Goal: Transaction & Acquisition: Purchase product/service

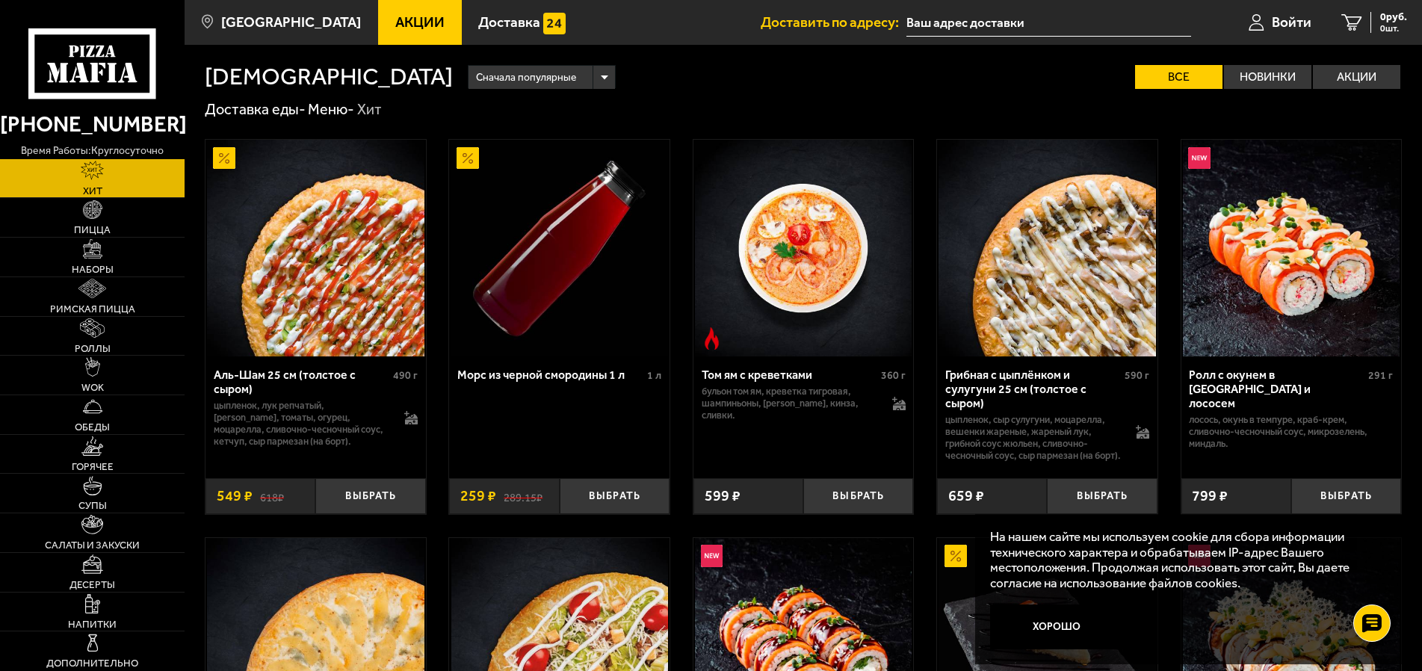
click at [1273, 282] on img at bounding box center [1291, 248] width 217 height 217
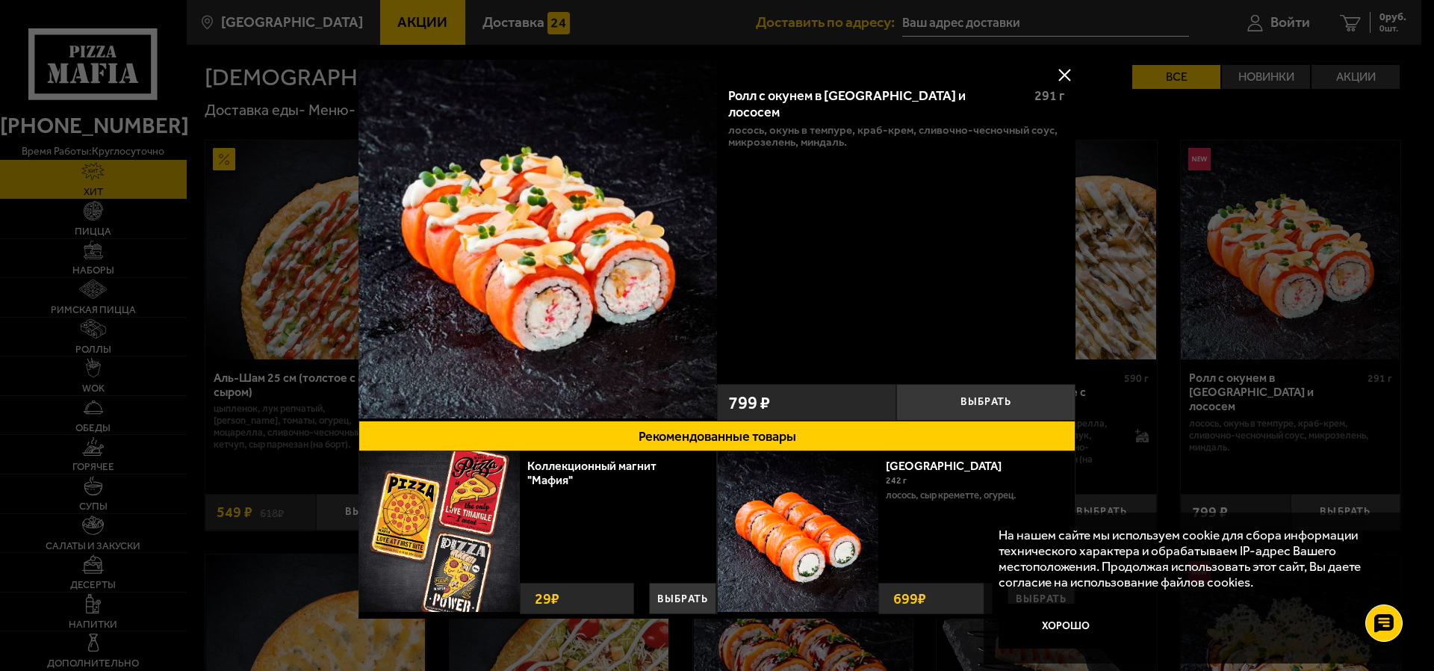
click at [1053, 72] on button at bounding box center [1064, 74] width 22 height 22
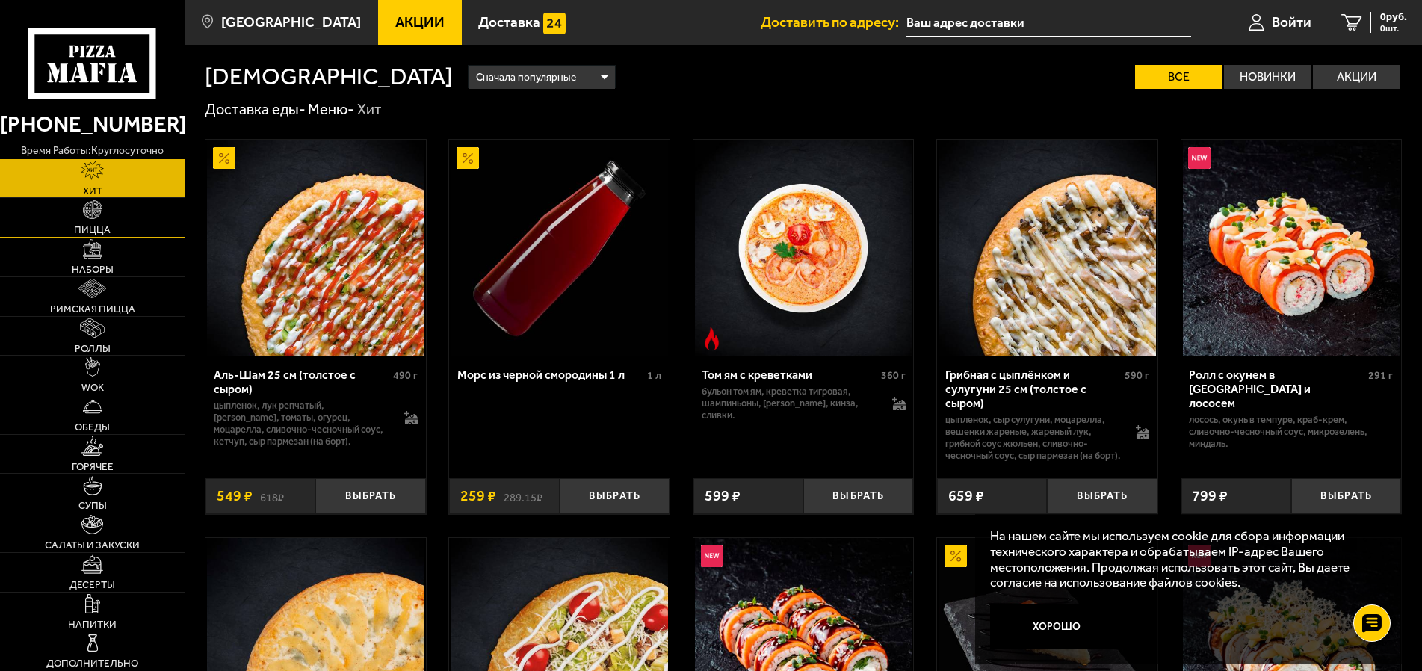
click at [97, 221] on link "Пицца" at bounding box center [92, 217] width 185 height 39
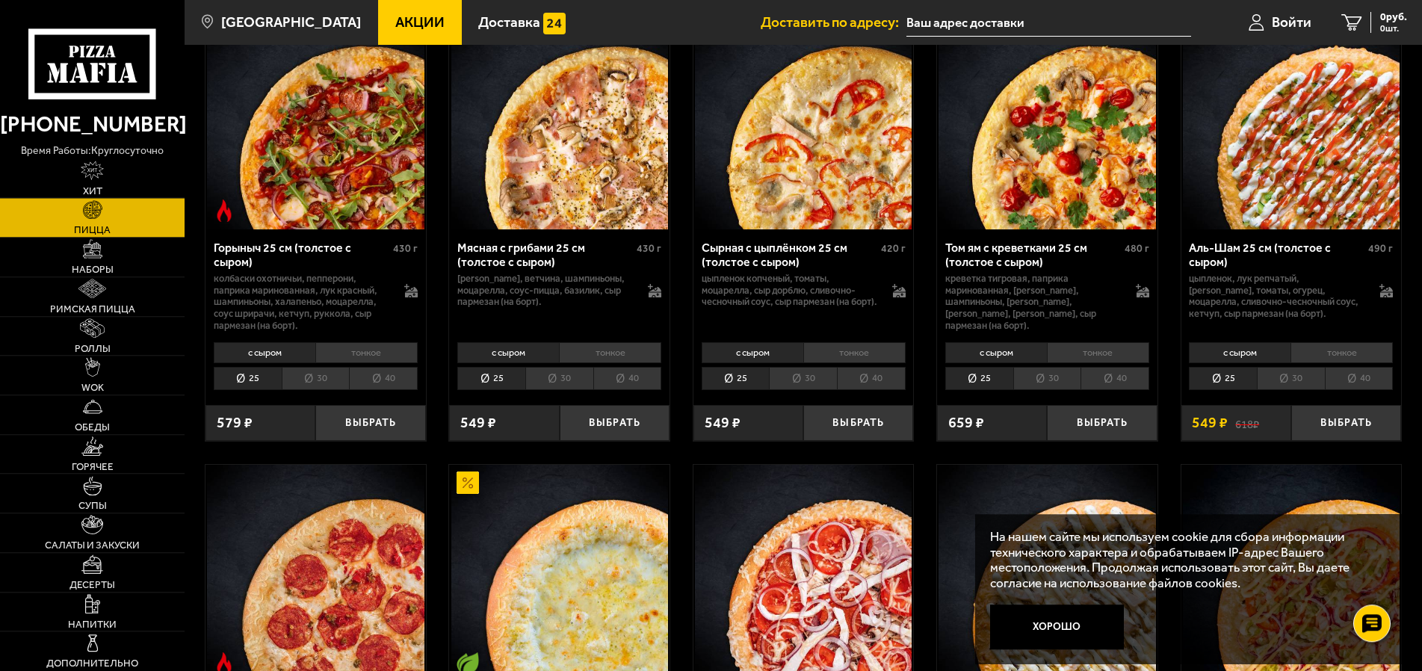
scroll to position [610, 0]
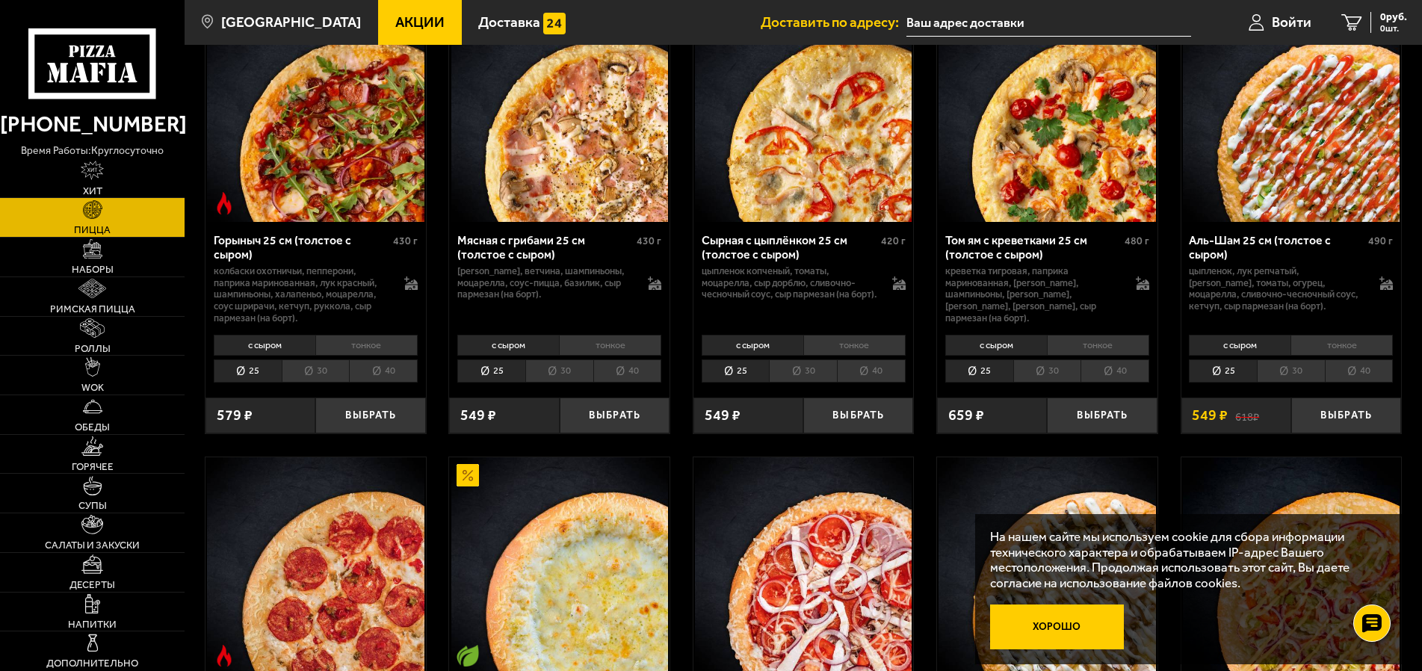
click at [1108, 625] on button "Хорошо" at bounding box center [1056, 626] width 133 height 44
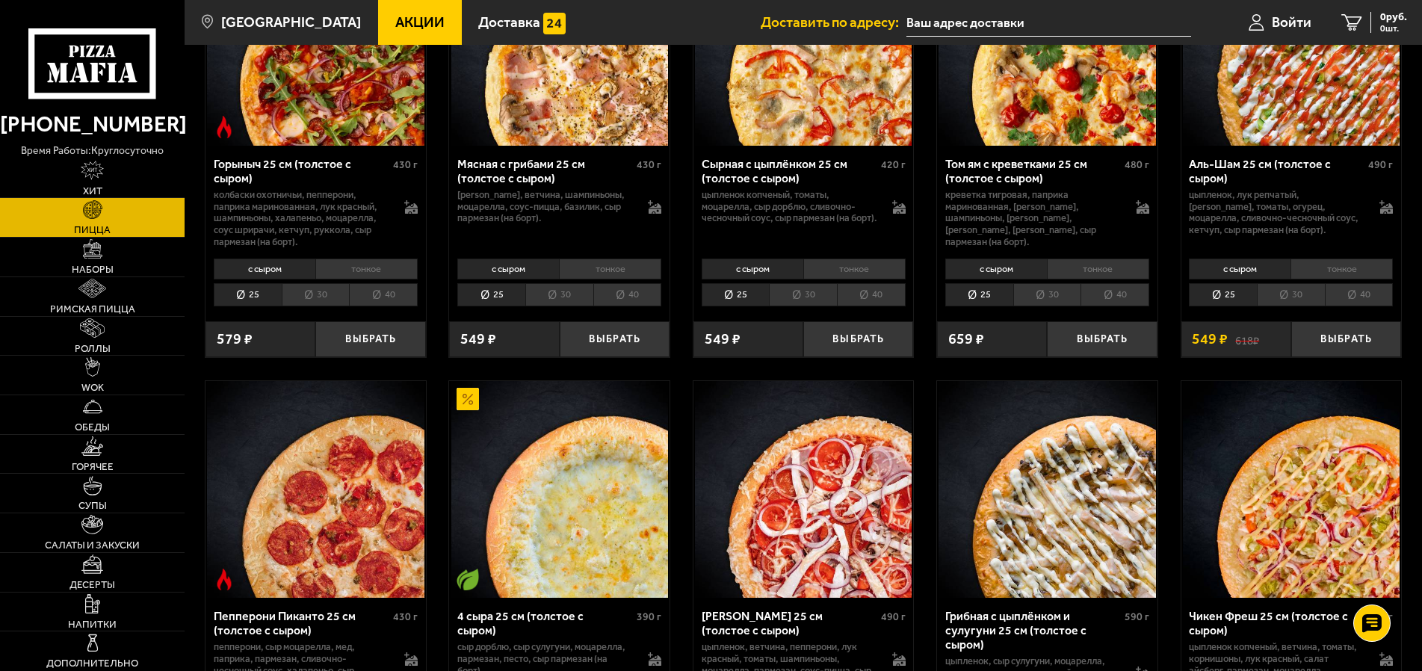
scroll to position [381, 0]
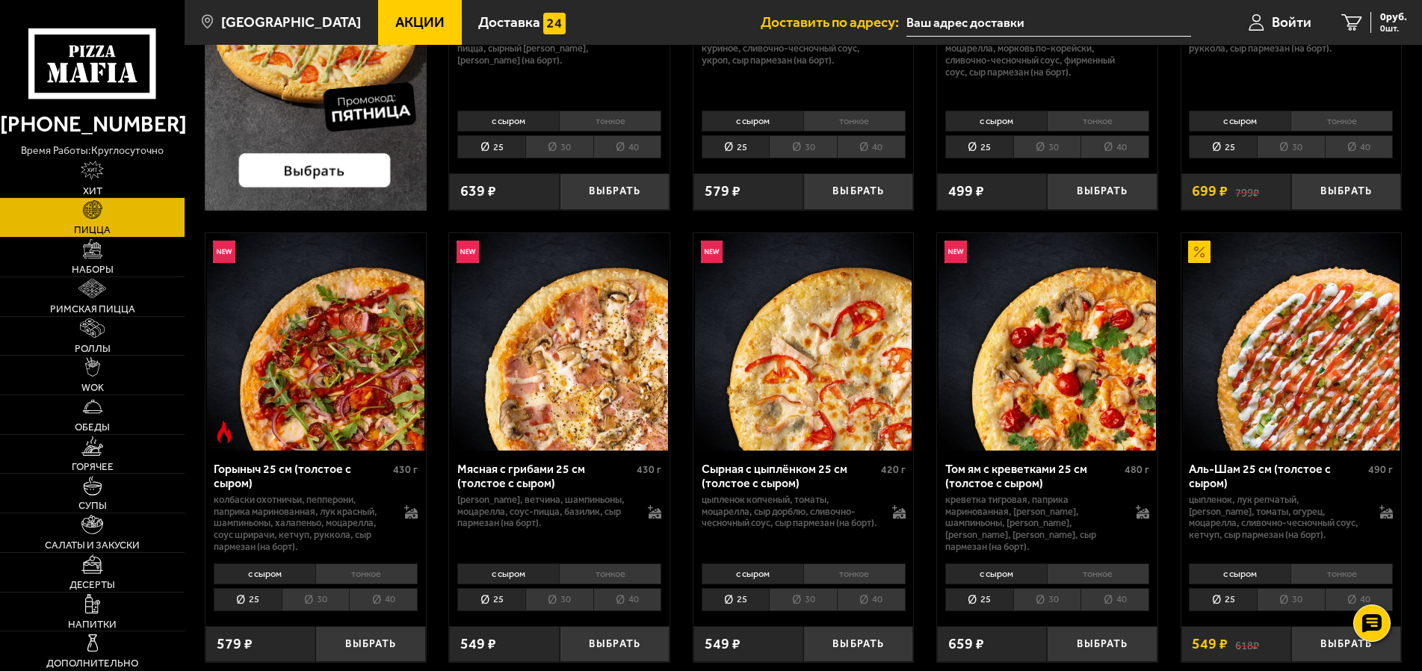
click at [395, 17] on span "Акции" at bounding box center [419, 22] width 49 height 14
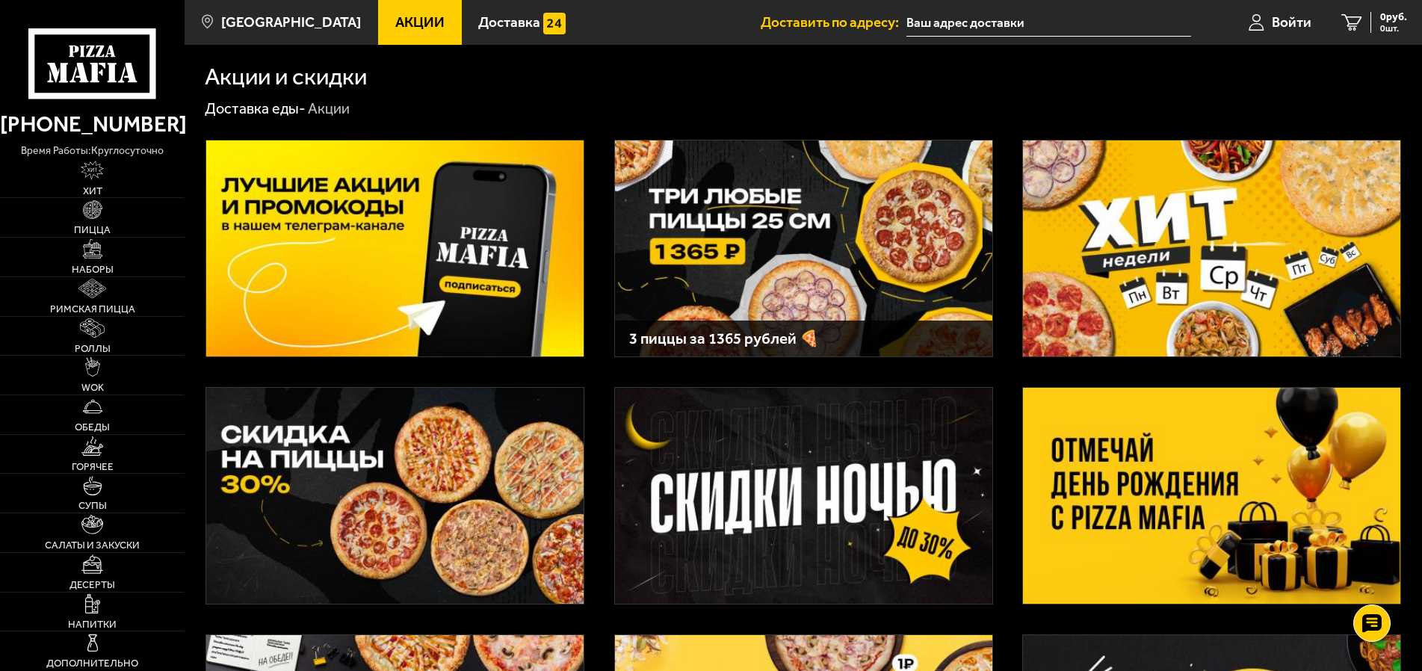
click at [310, 457] on img at bounding box center [394, 496] width 377 height 216
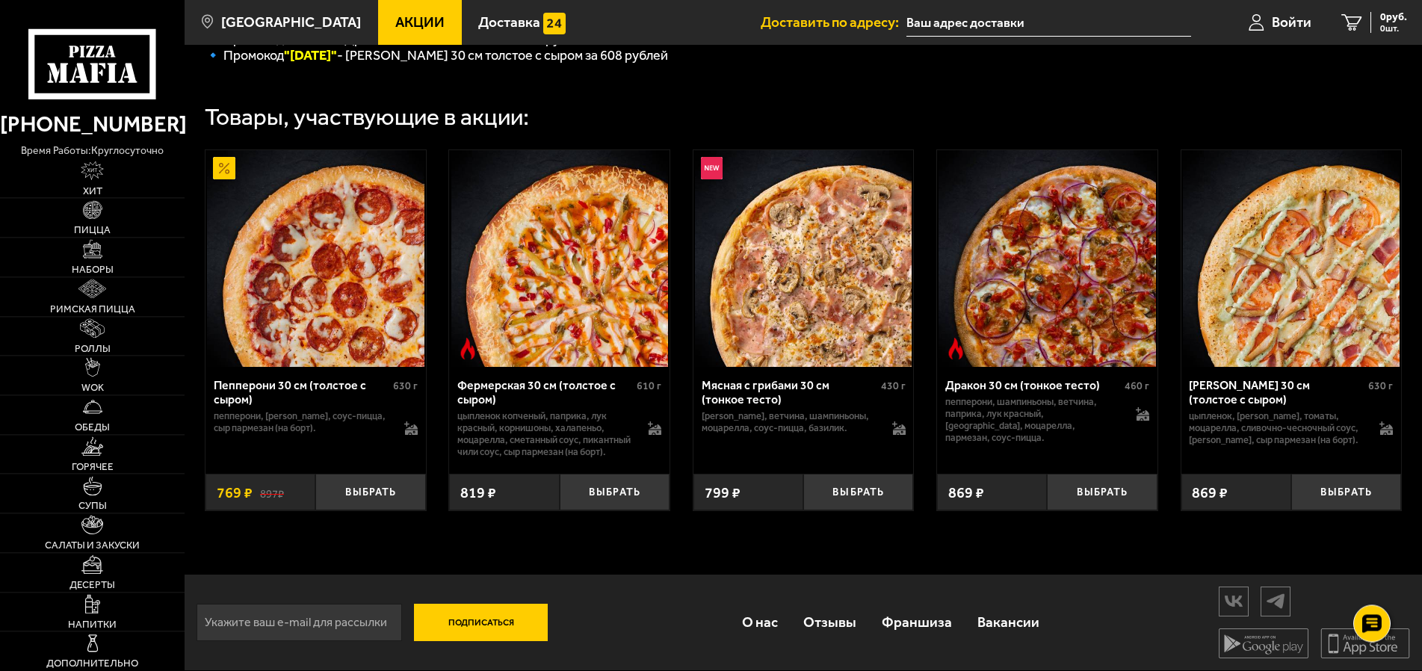
scroll to position [457, 0]
click at [755, 406] on div "Мясная с грибами 30 см (тонкое тесто)" at bounding box center [789, 392] width 176 height 28
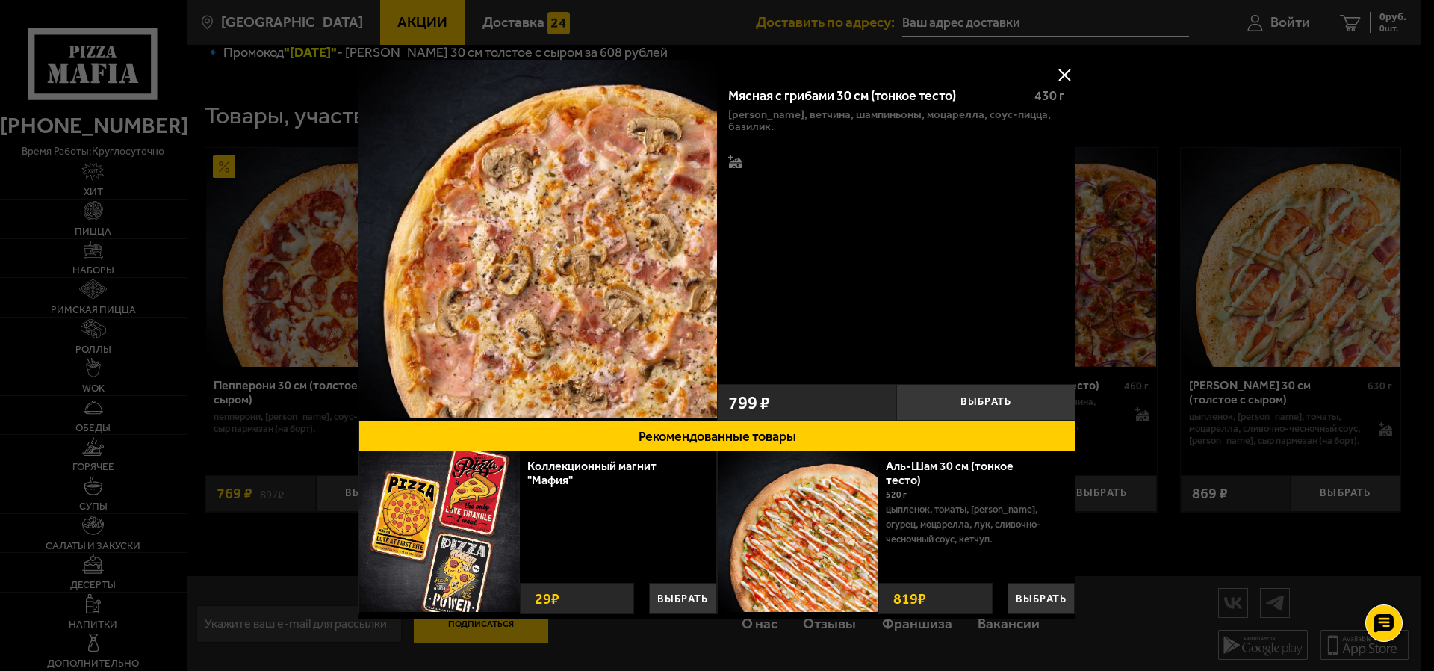
click at [1053, 69] on button at bounding box center [1064, 74] width 22 height 22
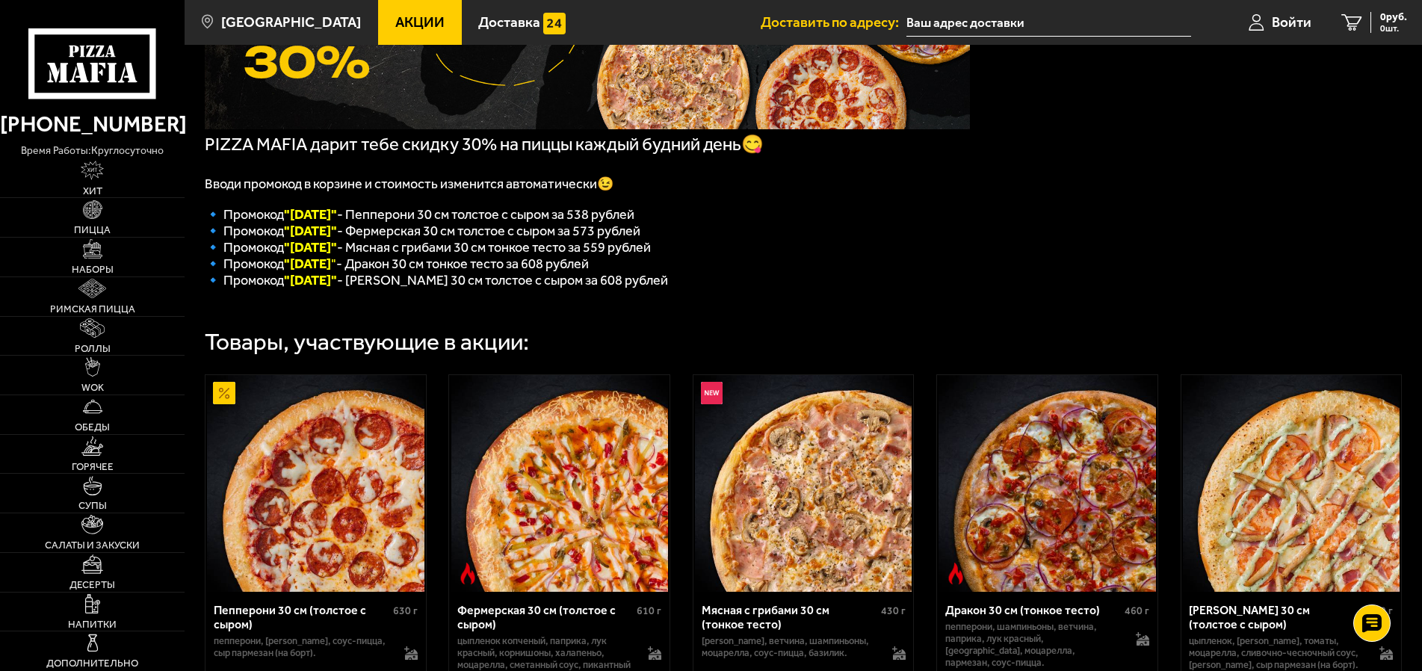
scroll to position [0, 0]
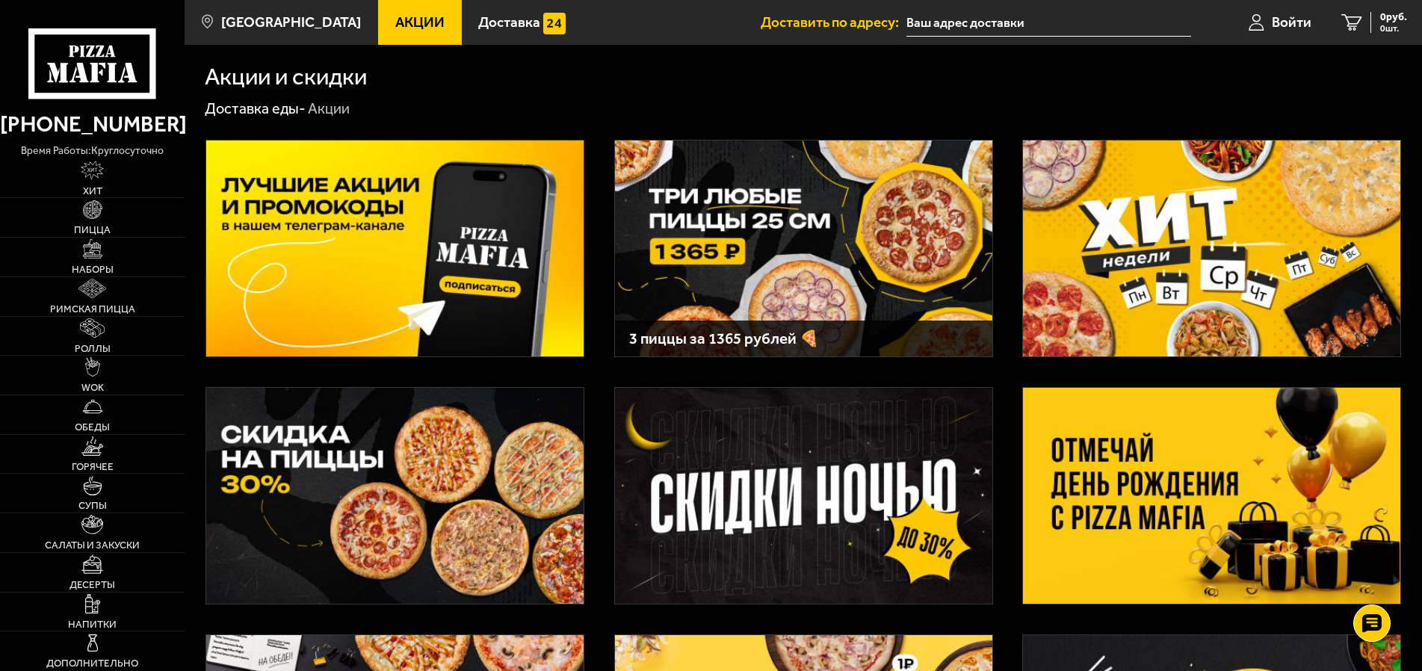
click at [760, 242] on img at bounding box center [803, 248] width 377 height 216
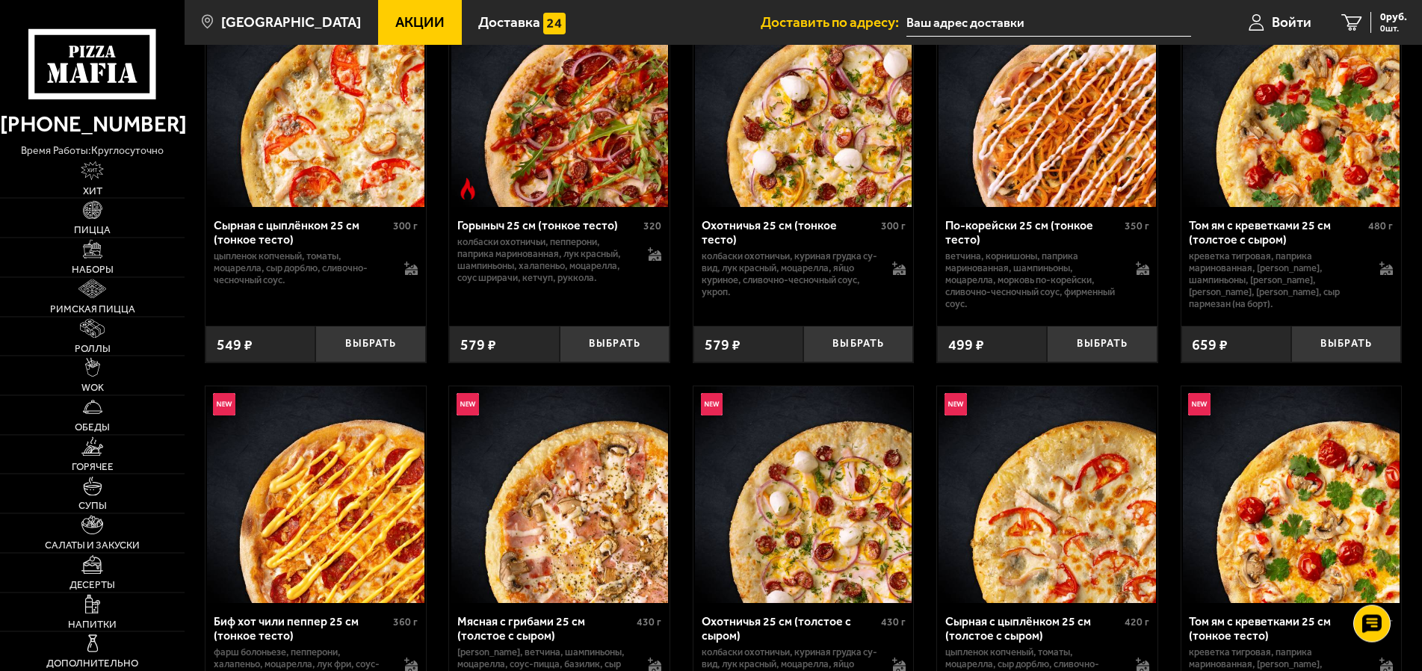
scroll to position [686, 0]
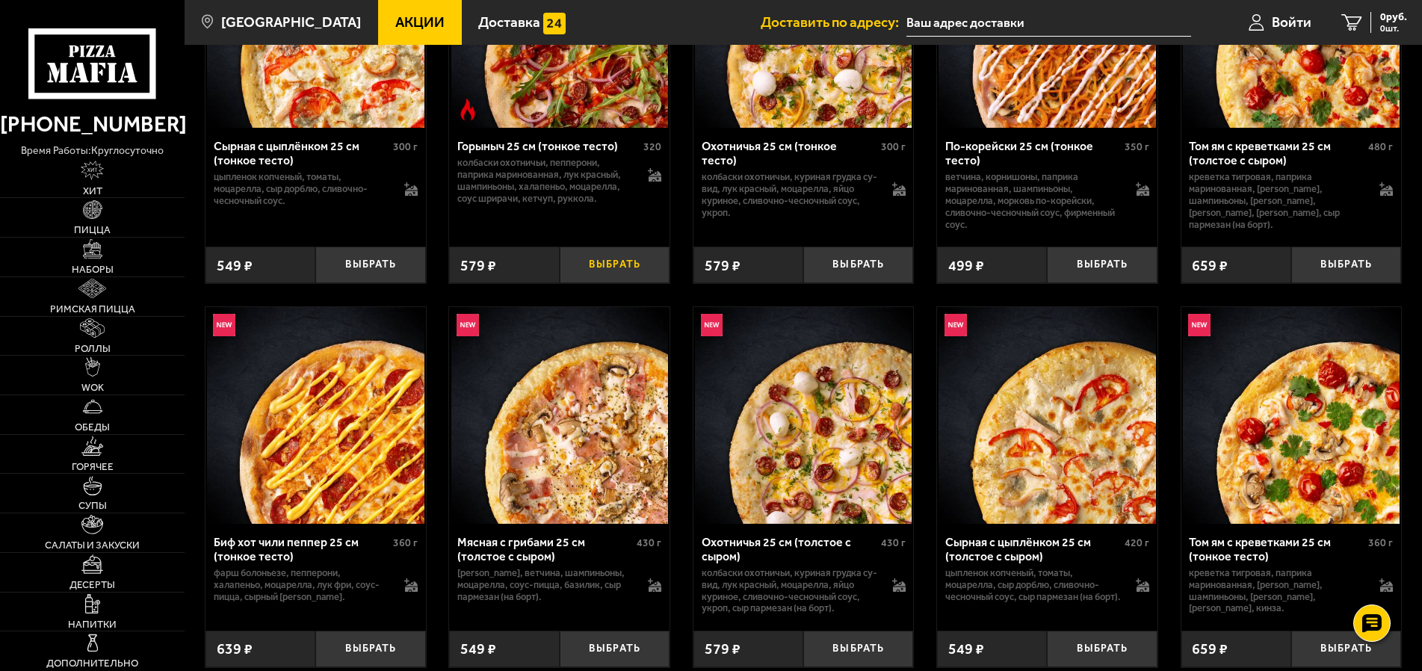
click at [611, 264] on button "Выбрать" at bounding box center [615, 265] width 110 height 37
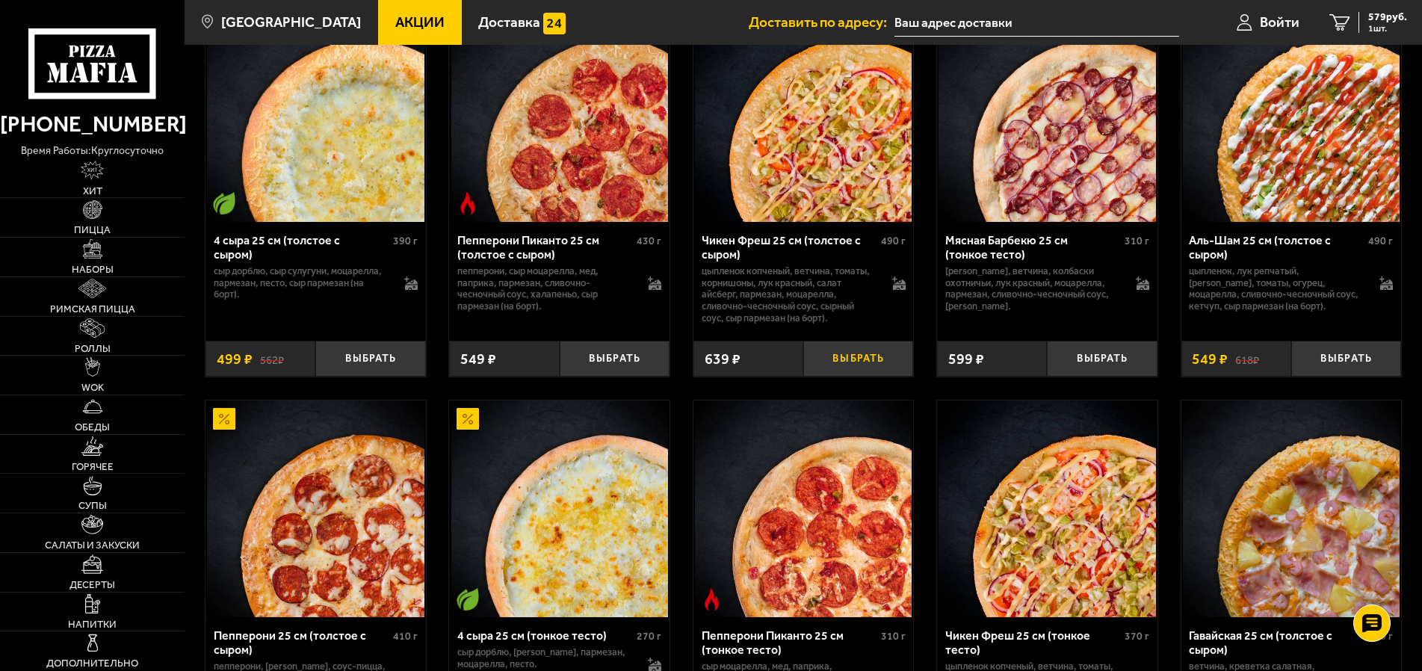
scroll to position [1600, 0]
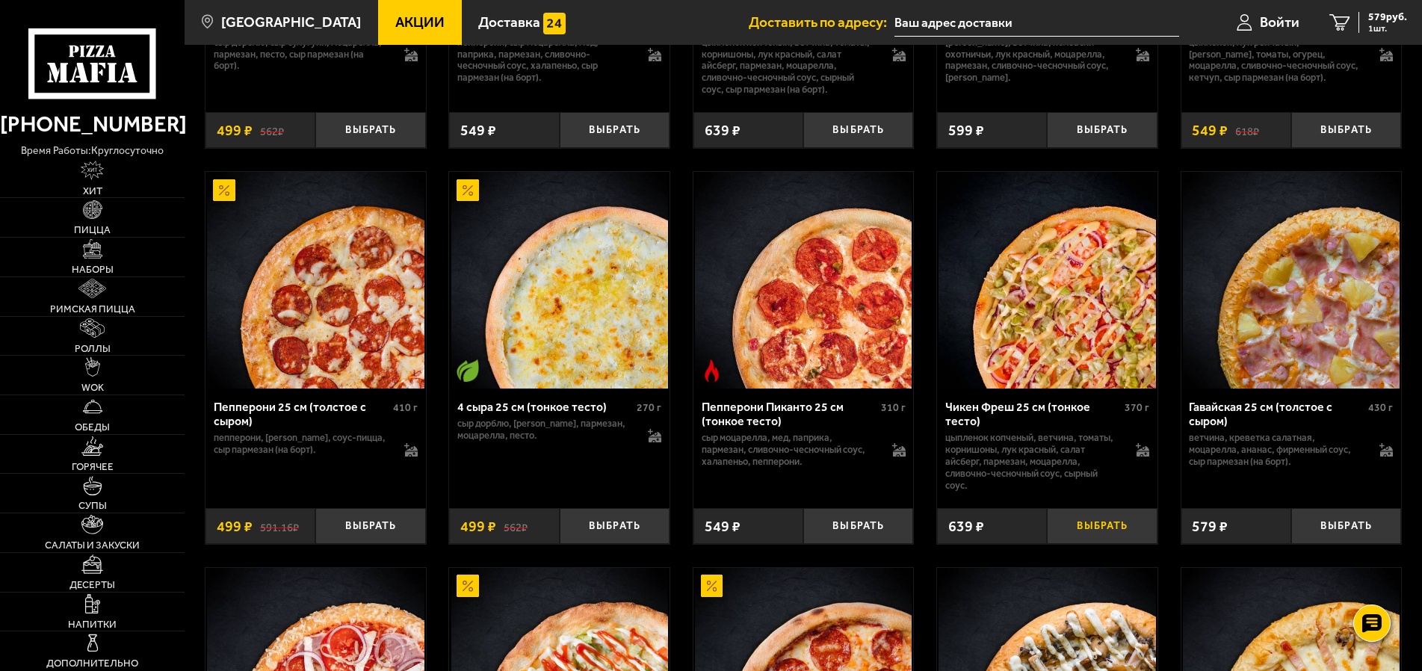
click at [1097, 545] on button "Выбрать" at bounding box center [1102, 526] width 110 height 37
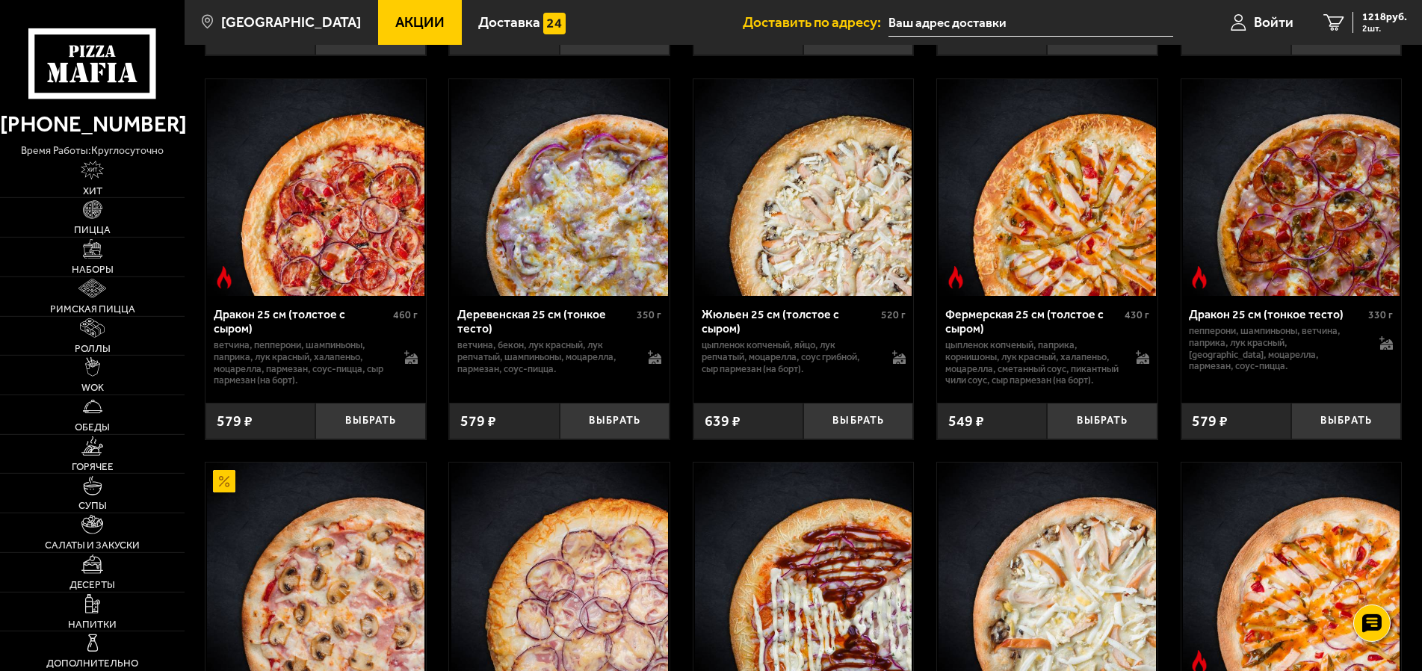
scroll to position [2895, 0]
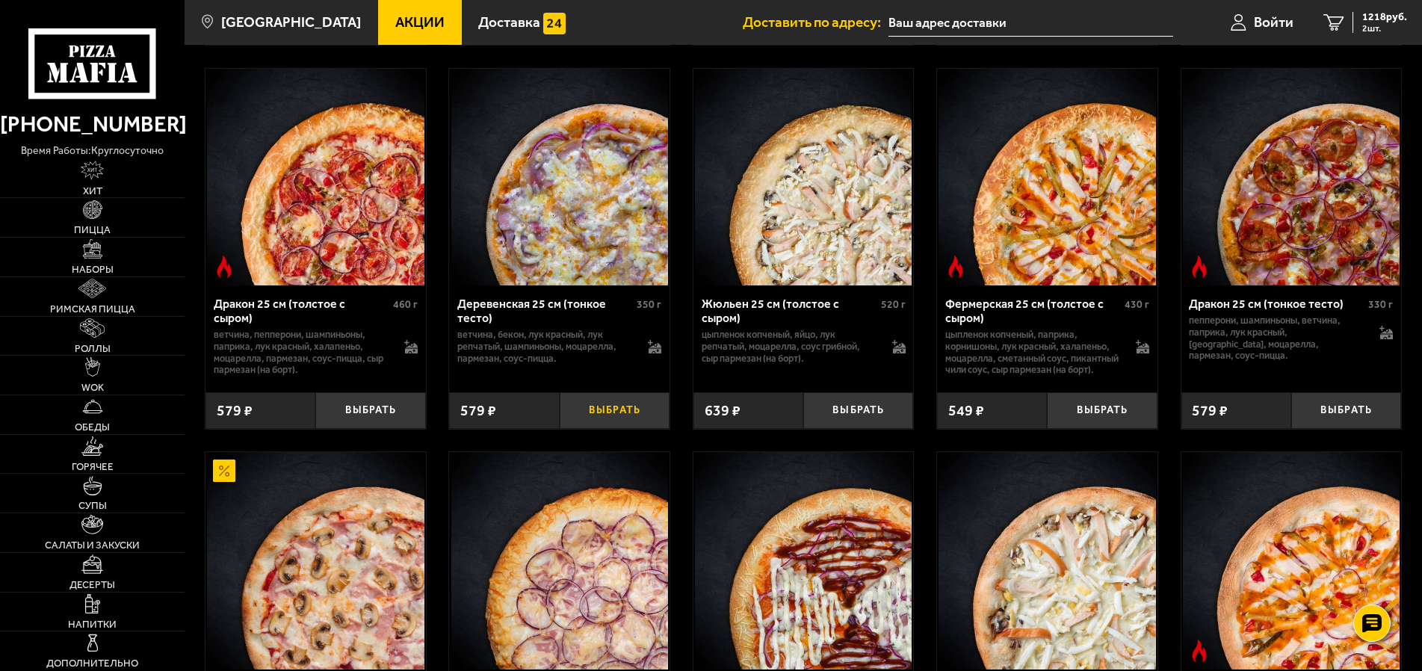
click at [617, 429] on button "Выбрать" at bounding box center [615, 410] width 110 height 37
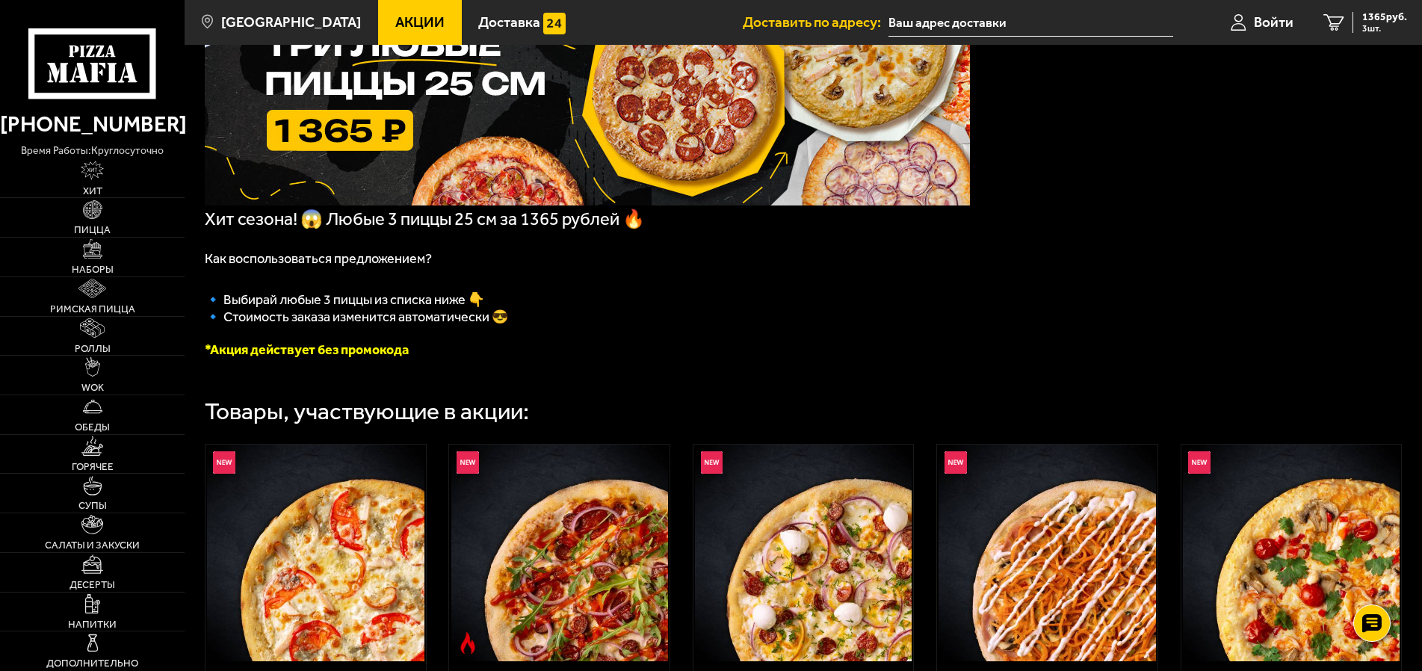
scroll to position [0, 0]
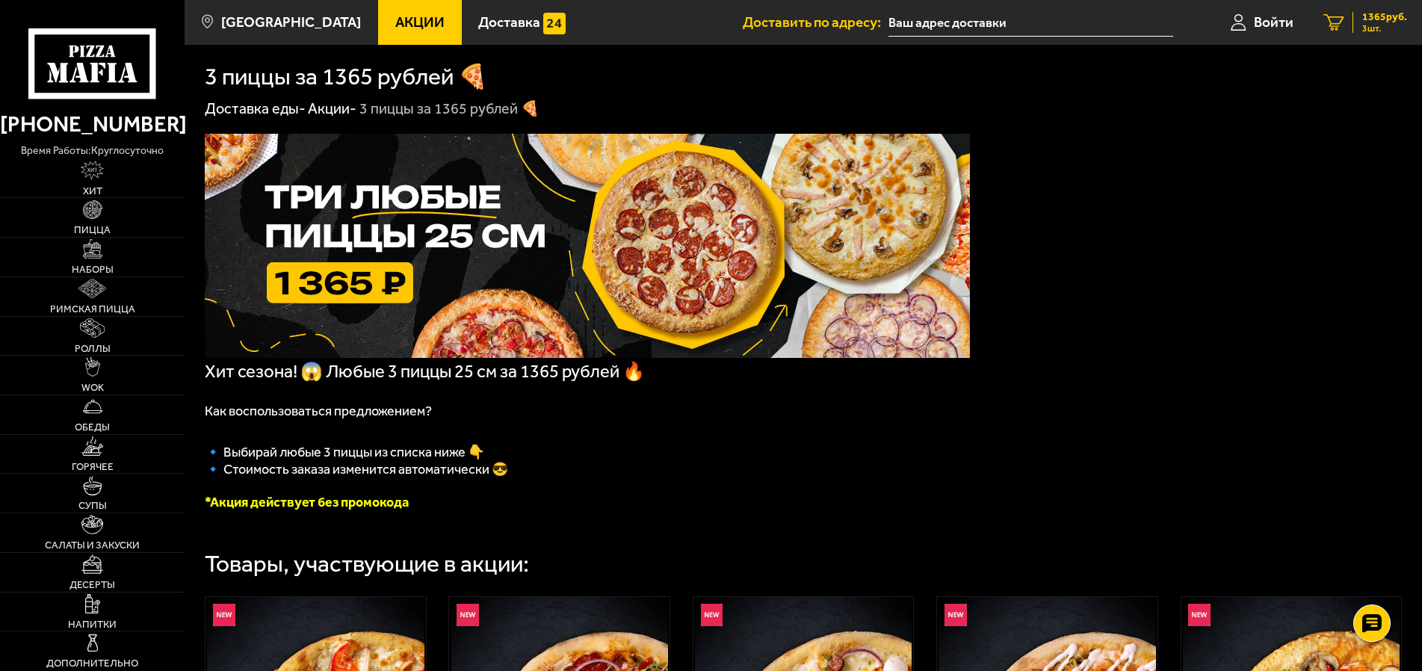
click at [1338, 19] on icon "3" at bounding box center [1333, 22] width 20 height 17
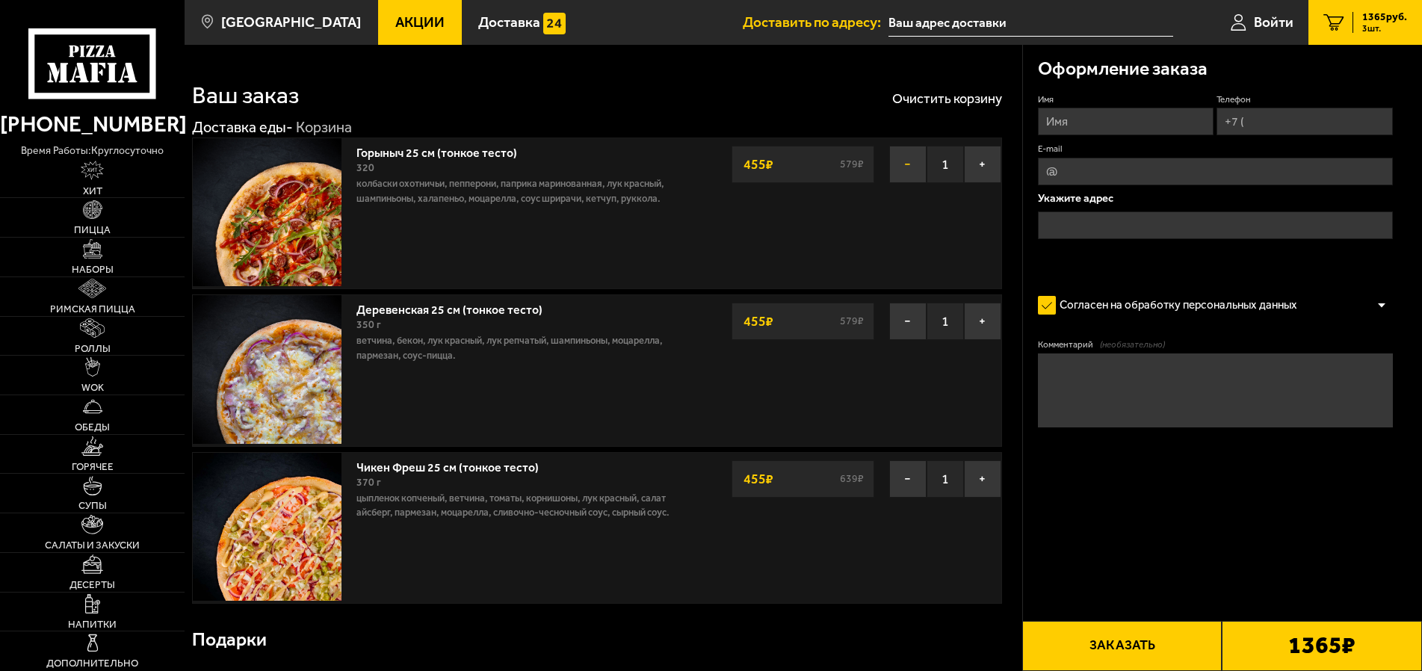
click at [902, 163] on button "−" at bounding box center [907, 164] width 37 height 37
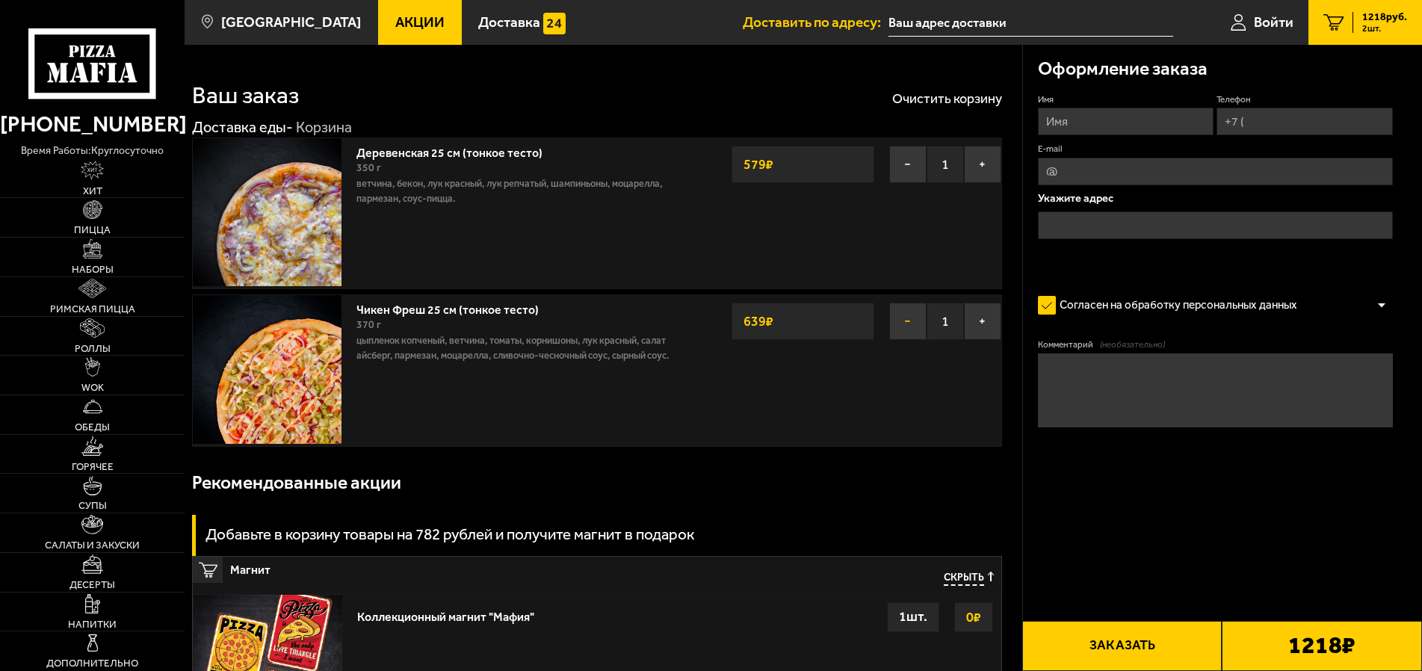
click at [903, 318] on button "−" at bounding box center [907, 321] width 37 height 37
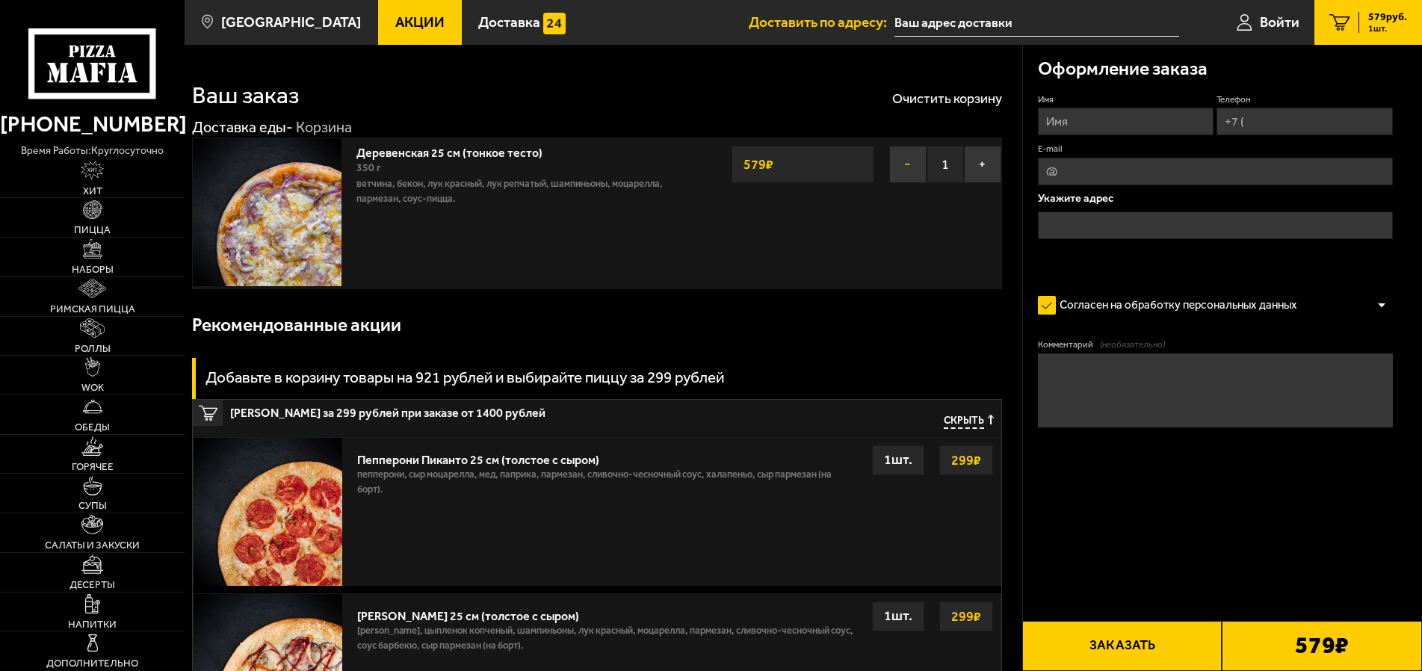
click at [903, 161] on button "−" at bounding box center [907, 164] width 37 height 37
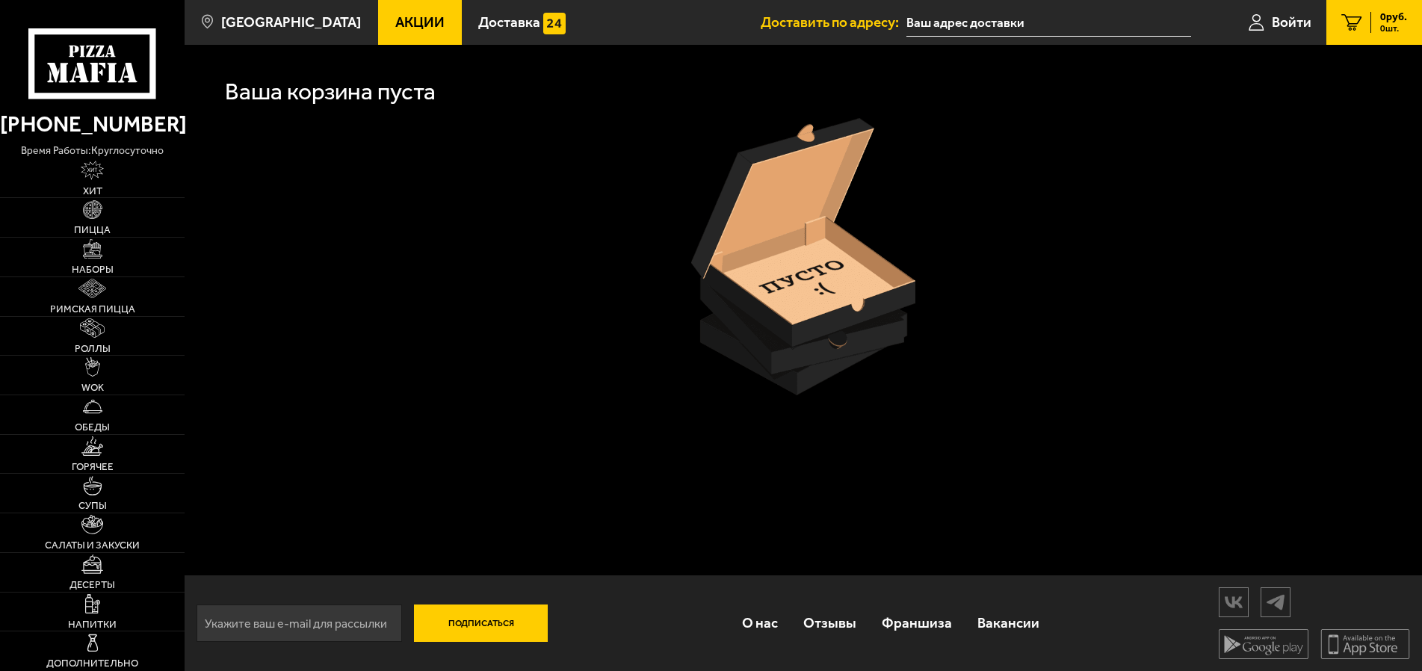
click at [396, 27] on span "Акции" at bounding box center [419, 22] width 49 height 14
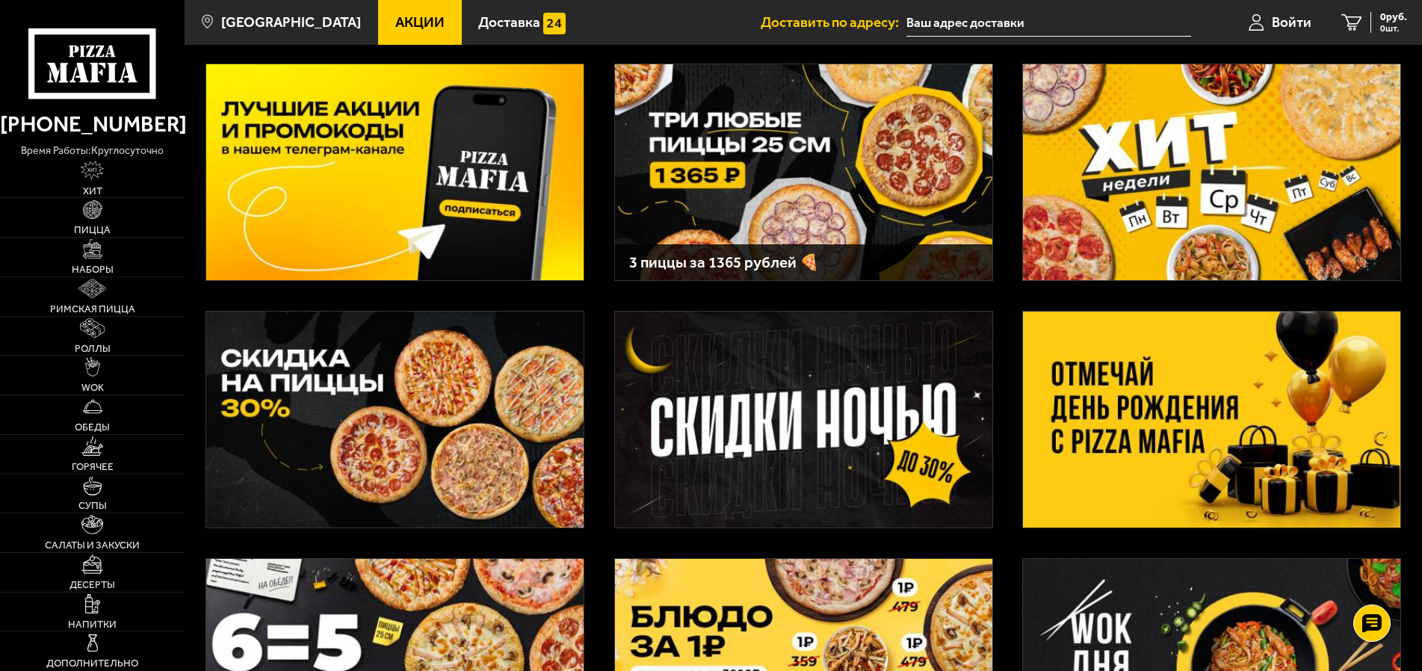
click at [1194, 418] on img at bounding box center [1211, 420] width 377 height 216
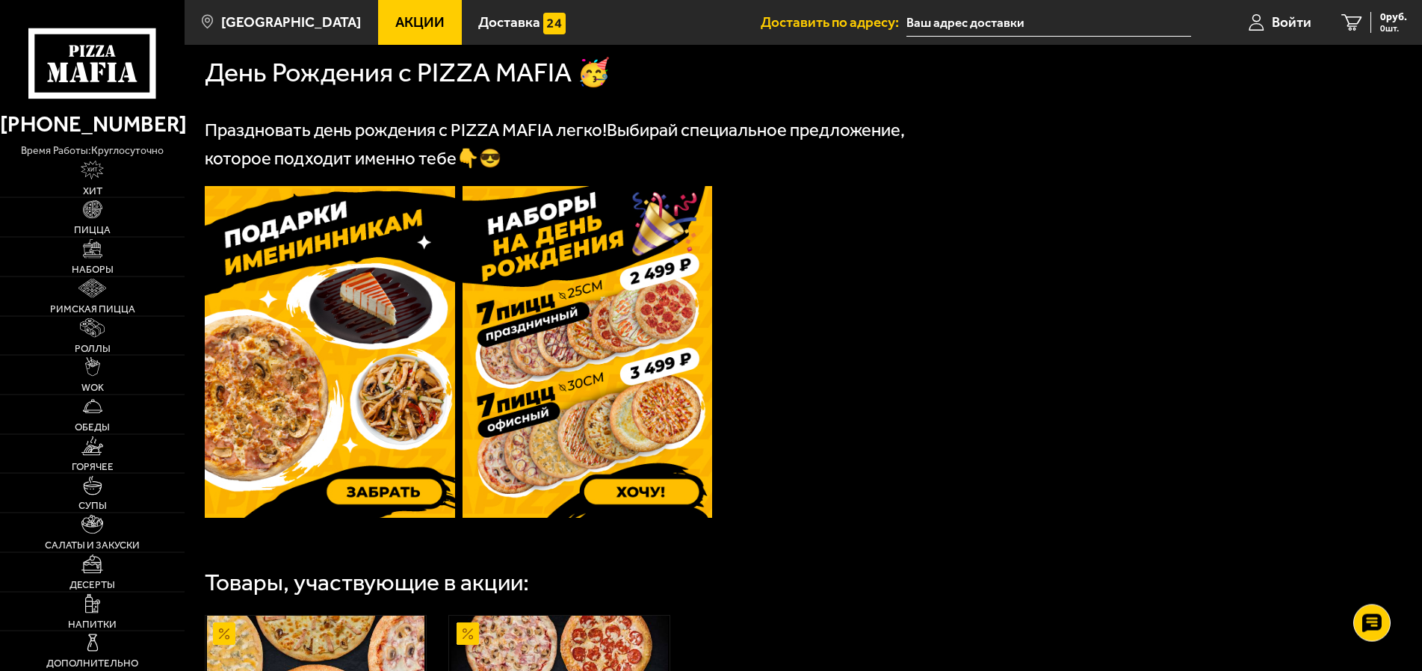
scroll to position [457, 0]
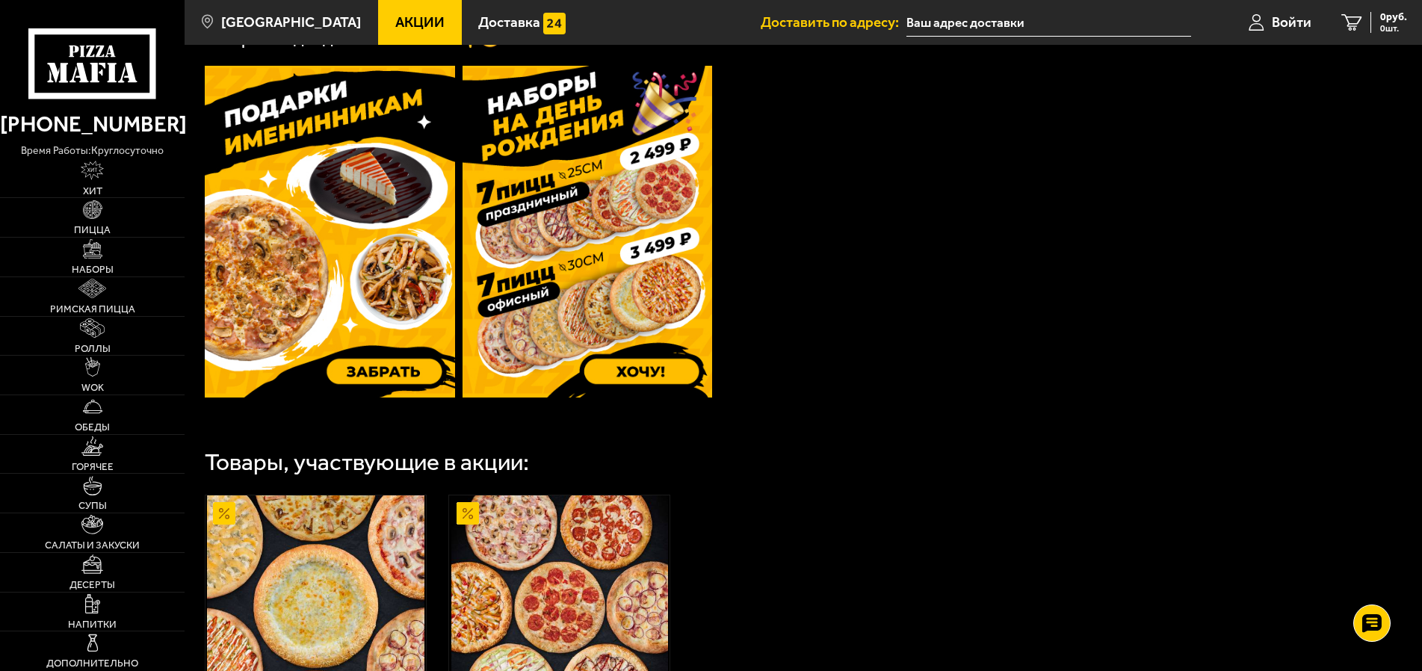
click at [485, 335] on img at bounding box center [587, 232] width 250 height 332
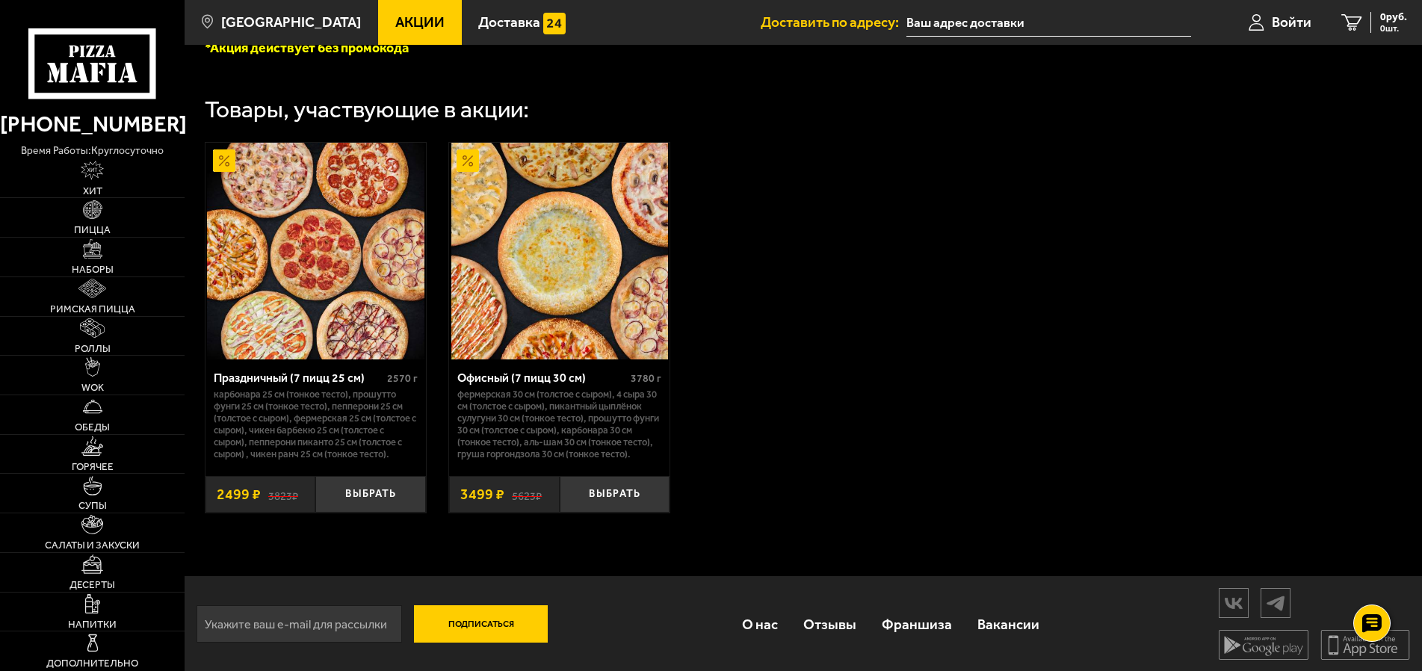
scroll to position [481, 0]
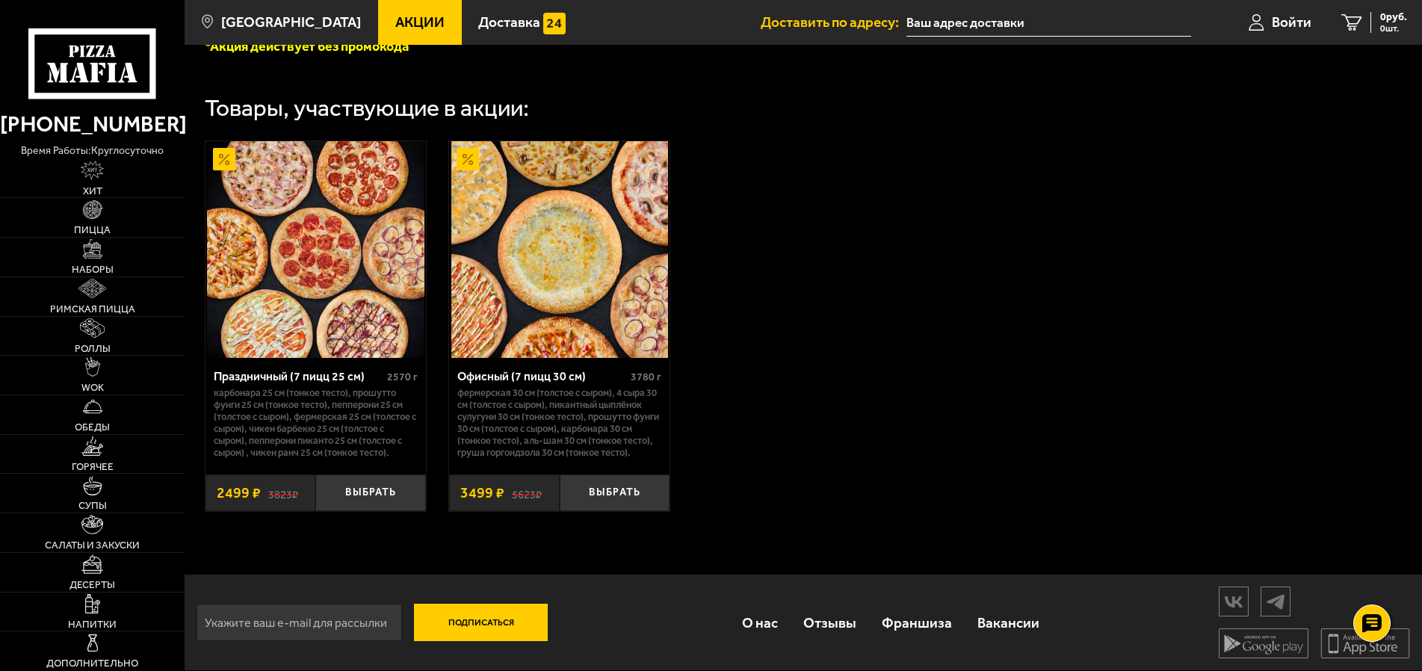
click at [584, 309] on img at bounding box center [559, 249] width 217 height 217
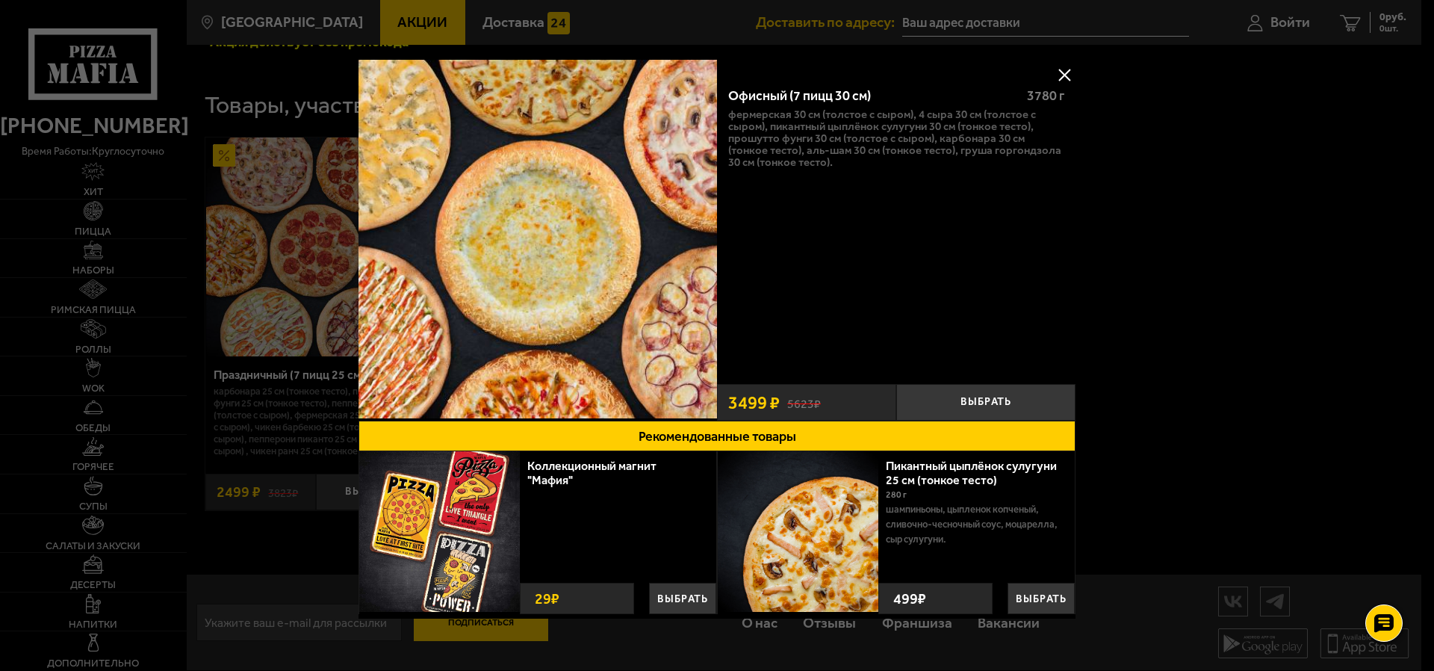
click at [576, 275] on img at bounding box center [538, 239] width 359 height 359
click at [1053, 70] on button at bounding box center [1064, 74] width 22 height 22
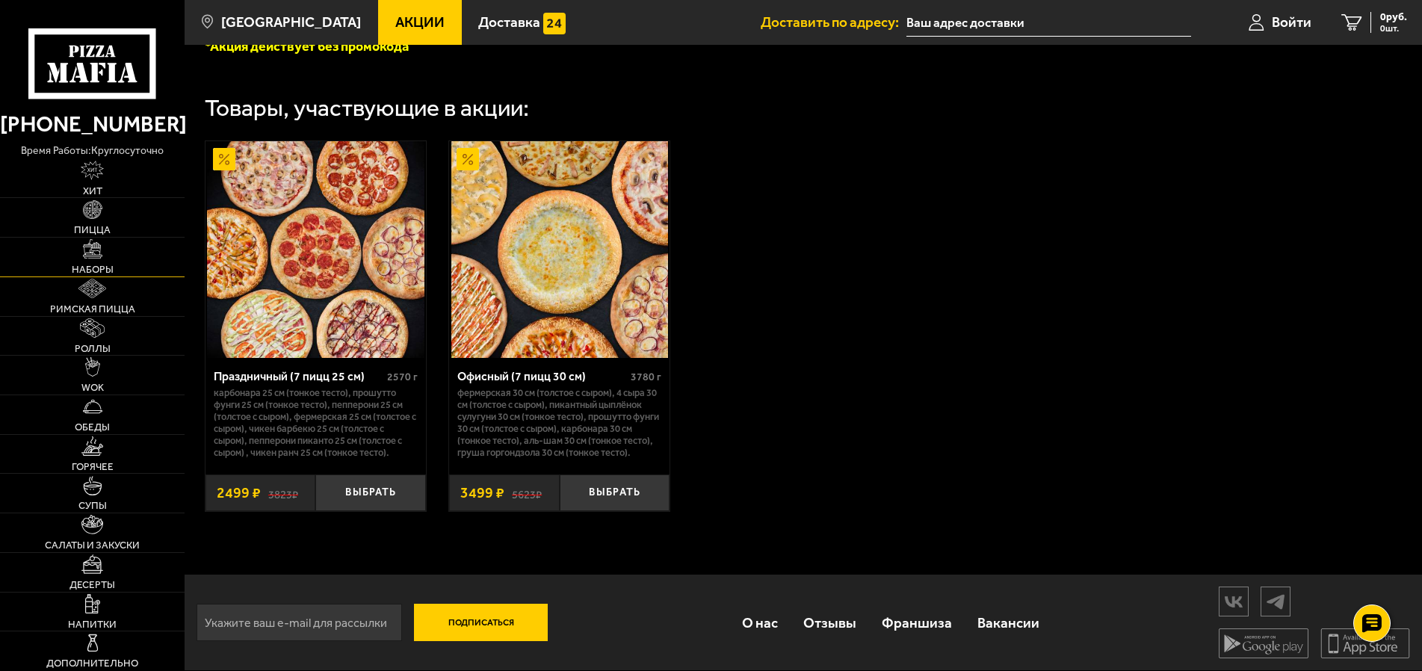
click at [94, 250] on img at bounding box center [92, 248] width 19 height 19
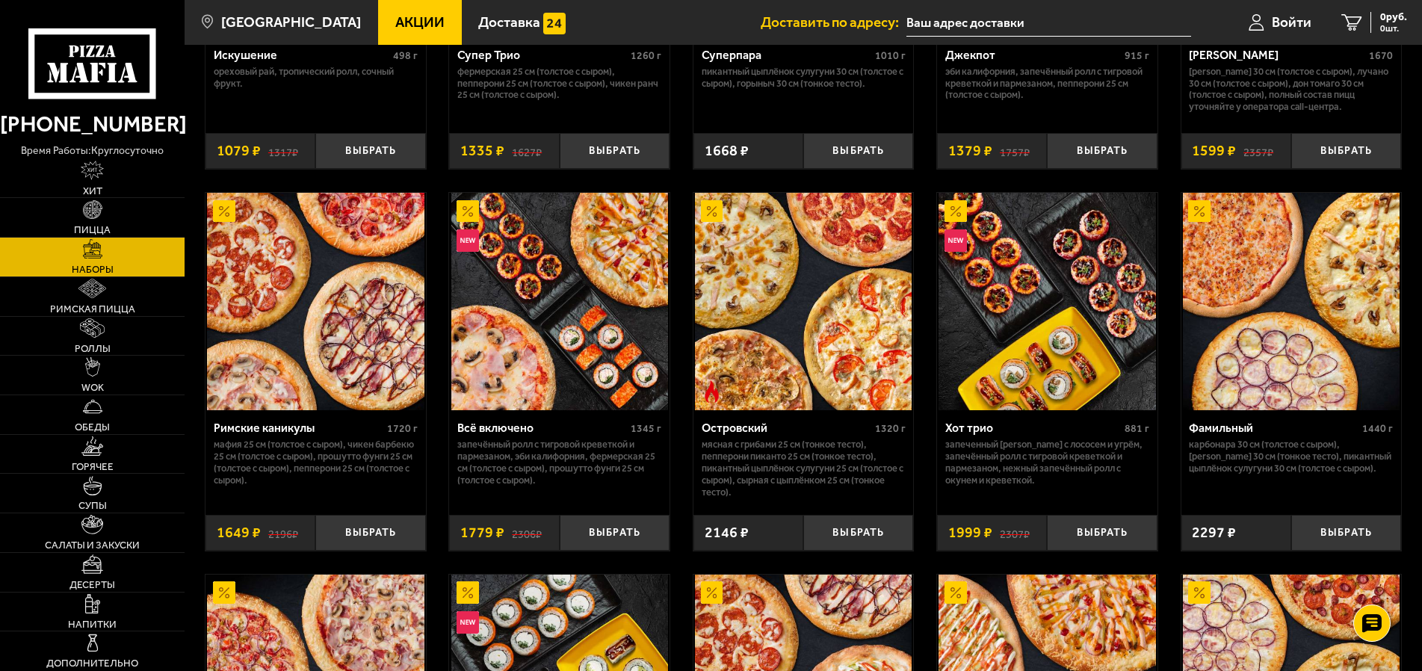
scroll to position [1295, 0]
